Goal: Task Accomplishment & Management: Manage account settings

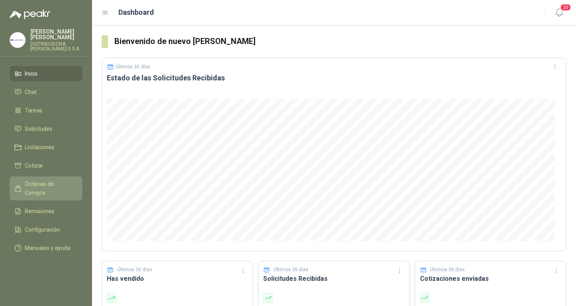
click at [53, 180] on span "Órdenes de Compra" at bounding box center [50, 189] width 50 height 18
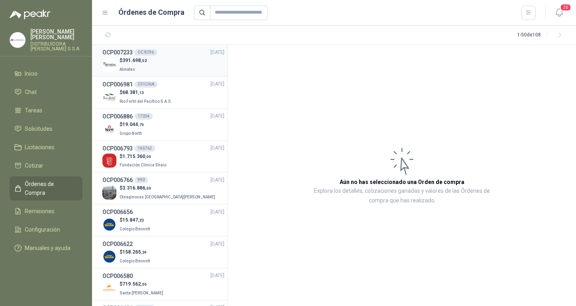
click at [127, 63] on p "$ 391.698 ,02" at bounding box center [133, 61] width 27 height 8
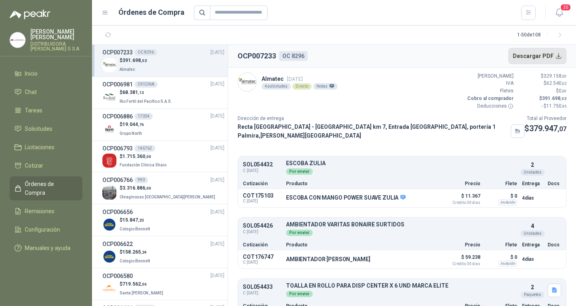
click at [527, 48] on button "Descargar PDF" at bounding box center [537, 56] width 58 height 16
click at [133, 62] on span "391.698 ,02" at bounding box center [134, 61] width 24 height 6
click at [48, 207] on span "Remisiones" at bounding box center [40, 211] width 30 height 9
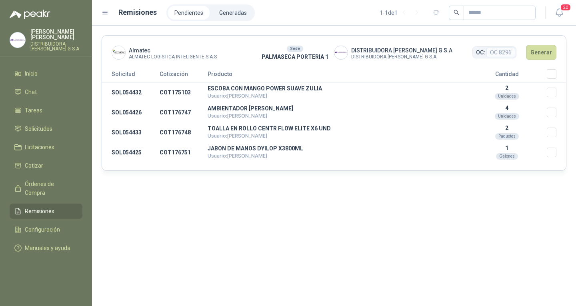
click at [192, 16] on li "Pendientes" at bounding box center [189, 13] width 42 height 14
click at [234, 18] on li "Generadas" at bounding box center [233, 13] width 40 height 14
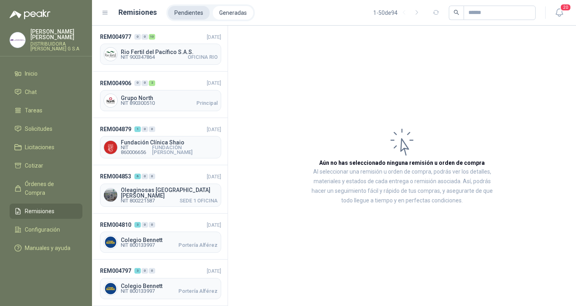
click at [194, 15] on li "Pendientes" at bounding box center [189, 13] width 42 height 14
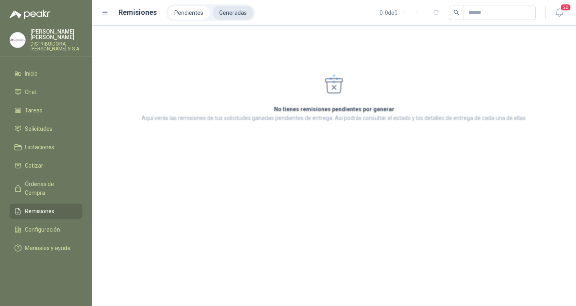
click at [215, 8] on li "Generadas" at bounding box center [233, 13] width 40 height 14
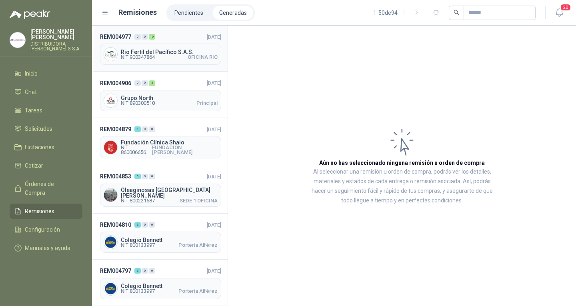
click at [178, 47] on div "Rio Fertil del Pacífico S.A.S. NIT 900347864 [GEOGRAPHIC_DATA]" at bounding box center [160, 54] width 121 height 21
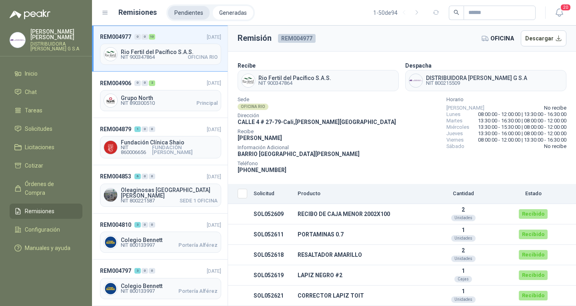
click at [189, 10] on li "Pendientes" at bounding box center [189, 13] width 42 height 14
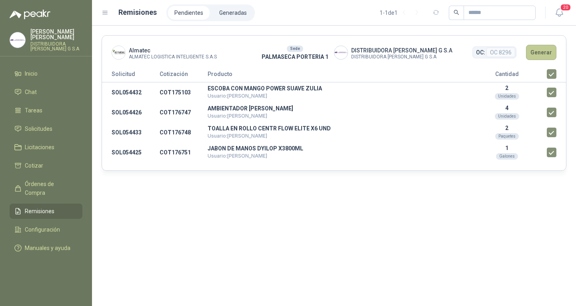
click at [537, 55] on button "Generar" at bounding box center [541, 52] width 30 height 15
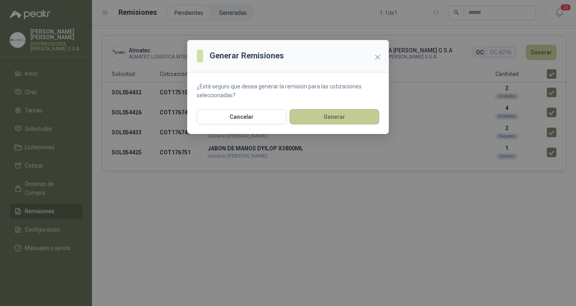
click at [361, 116] on button "Generar" at bounding box center [334, 116] width 90 height 15
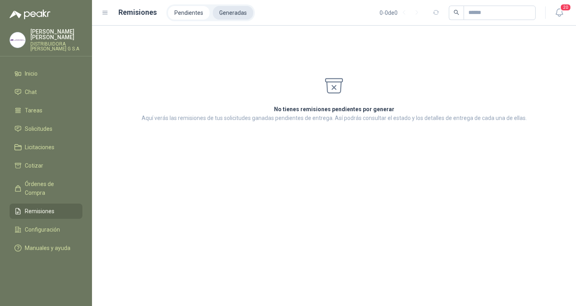
click at [236, 15] on li "Generadas" at bounding box center [233, 13] width 40 height 14
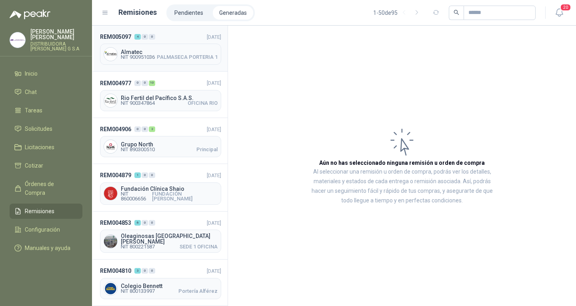
click at [140, 49] on span "Almatec" at bounding box center [169, 52] width 97 height 6
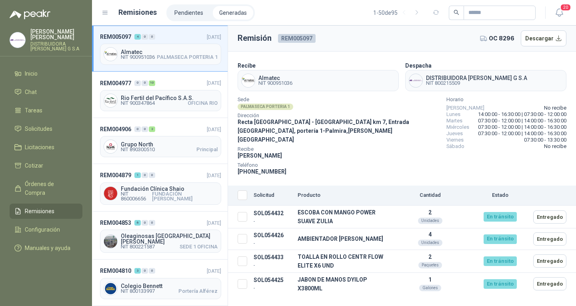
drag, startPoint x: 68, startPoint y: 255, endPoint x: 327, endPoint y: 145, distance: 281.1
click at [327, 147] on div "Recibe [PERSON_NAME]" at bounding box center [339, 153] width 202 height 13
click at [546, 42] on button "Descargar" at bounding box center [544, 38] width 46 height 16
click at [74, 180] on li "Órdenes de Compra" at bounding box center [45, 189] width 63 height 18
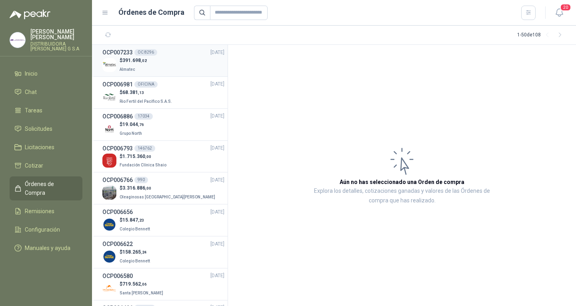
click at [167, 54] on div "OCP007233 OC 8296 [DATE]" at bounding box center [163, 52] width 122 height 9
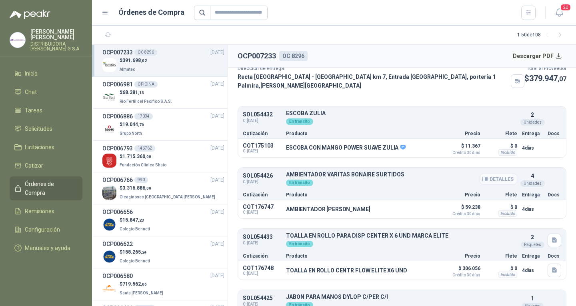
scroll to position [86, 0]
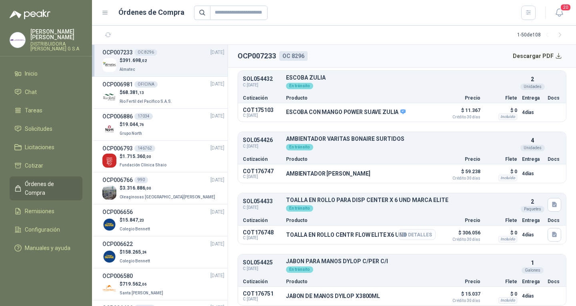
click at [414, 229] on button "Detalles" at bounding box center [417, 234] width 38 height 11
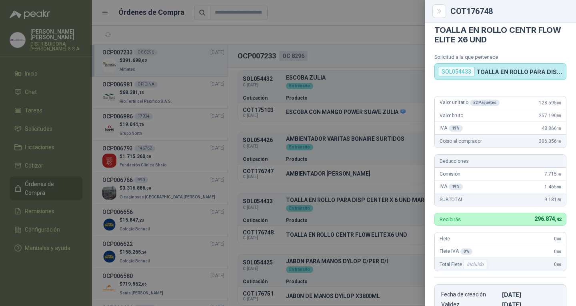
scroll to position [0, 0]
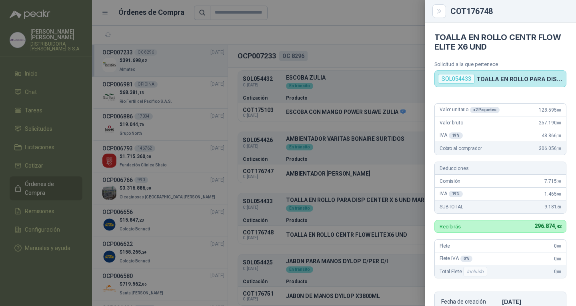
click at [379, 188] on div at bounding box center [288, 153] width 576 height 306
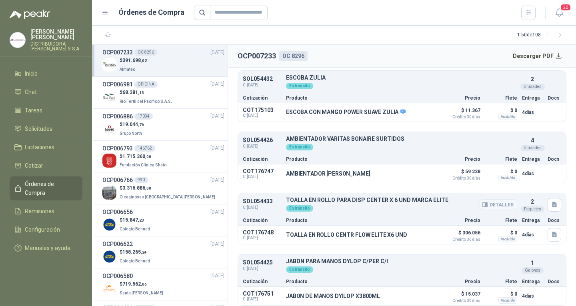
click at [492, 201] on button "Detalles" at bounding box center [498, 204] width 38 height 11
click at [403, 233] on icon "button" at bounding box center [404, 234] width 2 height 3
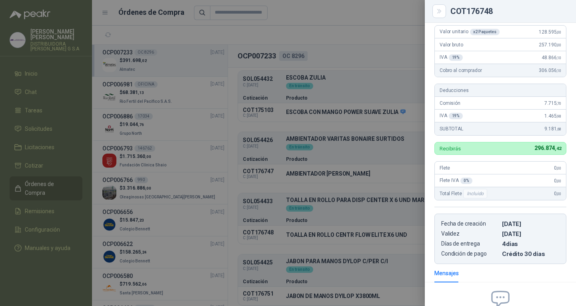
scroll to position [0, 0]
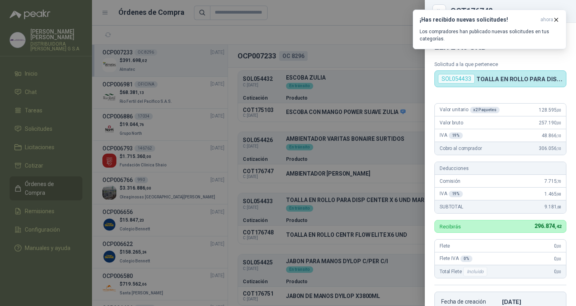
click at [498, 82] on div "SOL054433 TOALLA EN ROLLO PARA DISP CENTER X 6 UND MARCA ELITE" at bounding box center [500, 78] width 132 height 17
click at [521, 49] on div "¡Has recibido nuevas solicitudes! ahora Los compradores han publicado nuevas so…" at bounding box center [490, 30] width 154 height 40
click at [557, 19] on icon "button" at bounding box center [556, 19] width 7 height 7
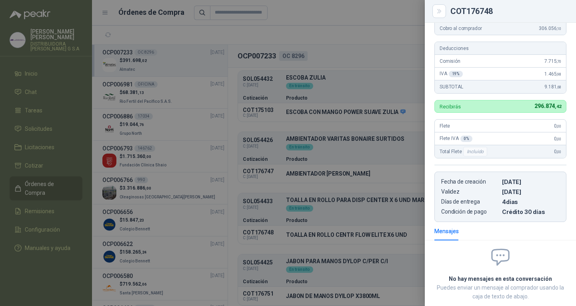
scroll to position [160, 0]
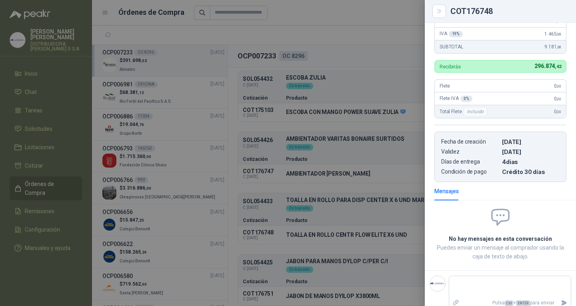
click at [402, 143] on div at bounding box center [288, 153] width 576 height 306
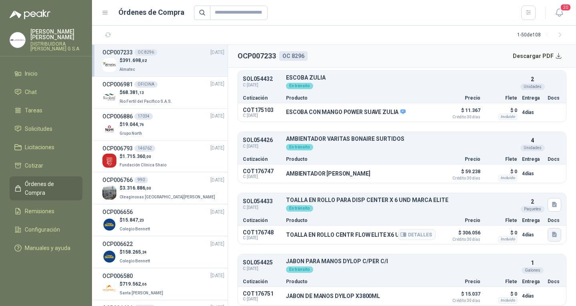
click at [551, 231] on icon "button" at bounding box center [554, 234] width 7 height 7
click at [518, 213] on button "WhatsApp Image [DATE] 1.52.47 PM.jpeg" at bounding box center [497, 213] width 106 height 8
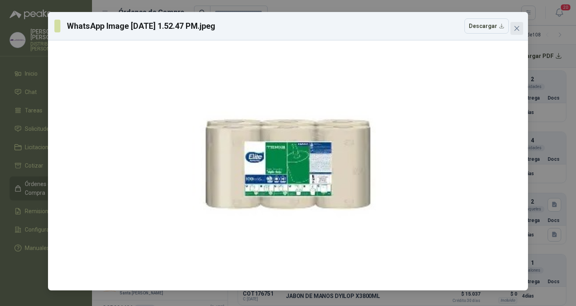
click at [512, 29] on span "Close" at bounding box center [516, 28] width 13 height 6
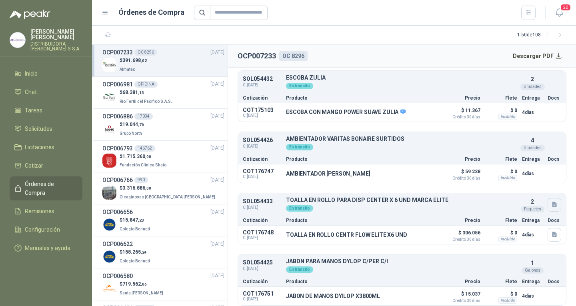
click at [551, 202] on button "button" at bounding box center [554, 205] width 14 height 14
click at [521, 183] on button "WhatsApp Image [DATE] 1.52.47 PM.jpeg" at bounding box center [497, 183] width 106 height 8
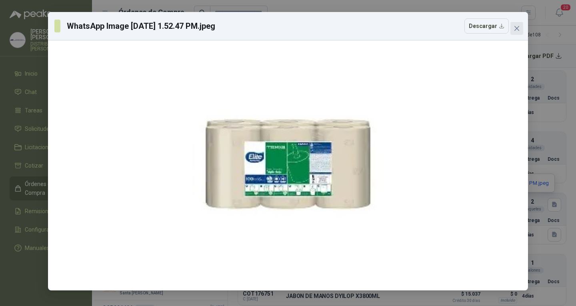
click at [520, 22] on button "Close" at bounding box center [516, 28] width 13 height 13
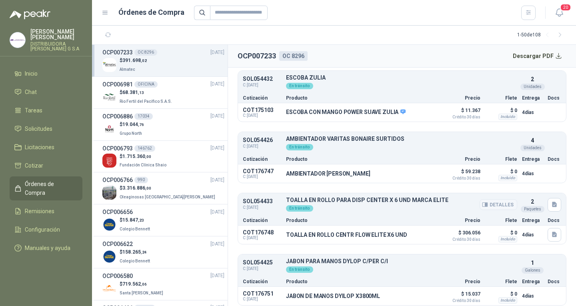
click at [490, 201] on button "Detalles" at bounding box center [498, 204] width 38 height 11
click at [490, 200] on button "Detalles" at bounding box center [498, 204] width 38 height 11
